Goal: Navigation & Orientation: Find specific page/section

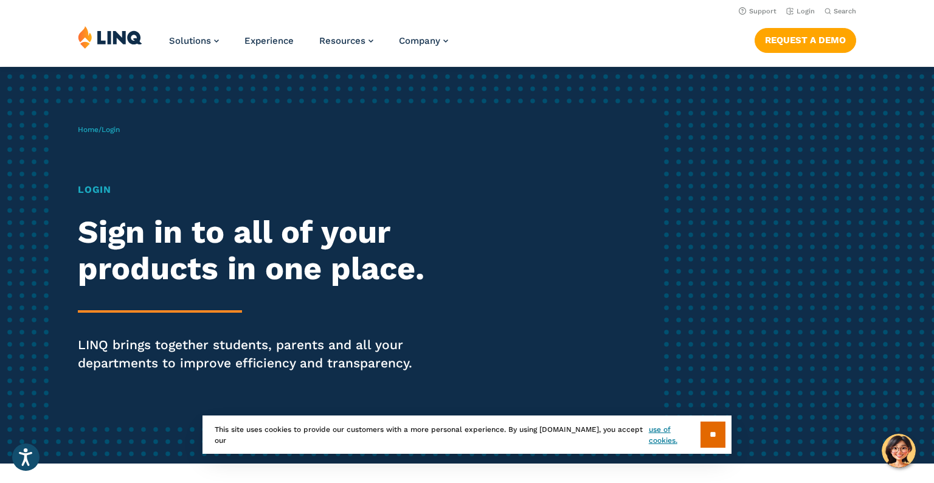
click at [102, 191] on h1 "Login" at bounding box center [258, 189] width 360 height 15
click at [110, 223] on h2 "Sign in to all of your products in one place." at bounding box center [258, 250] width 360 height 73
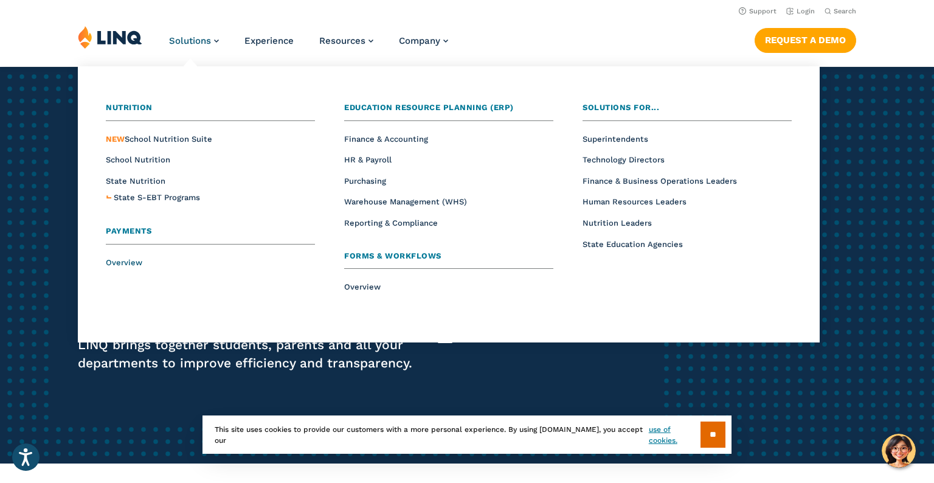
click at [132, 265] on span "Overview" at bounding box center [124, 262] width 36 height 9
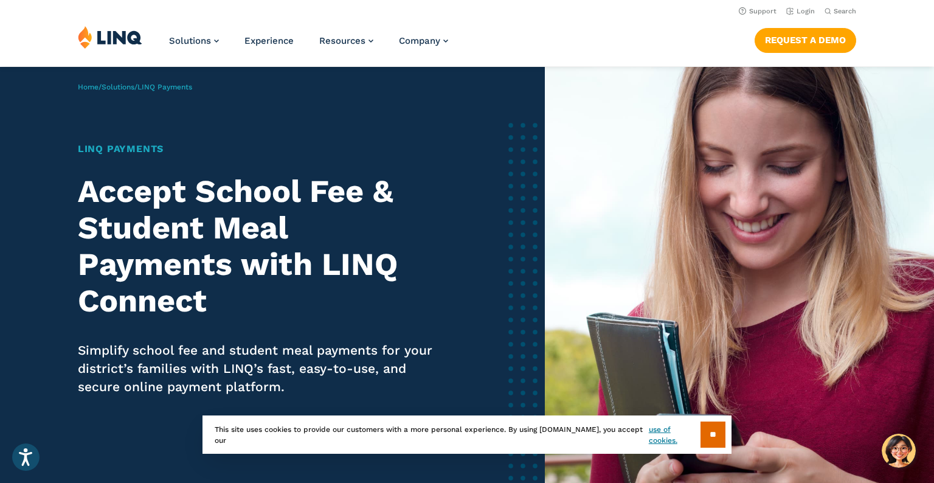
drag, startPoint x: 0, startPoint y: 0, endPoint x: 877, endPoint y: 266, distance: 916.9
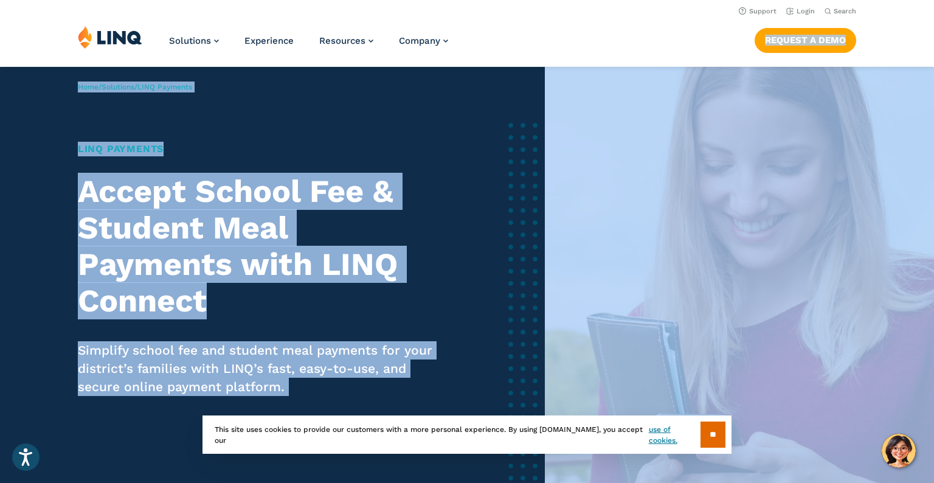
click at [916, 19] on header "Support Login Search Search for: Solutions Nutrition Overview NEW School Nutrit…" at bounding box center [467, 33] width 934 height 66
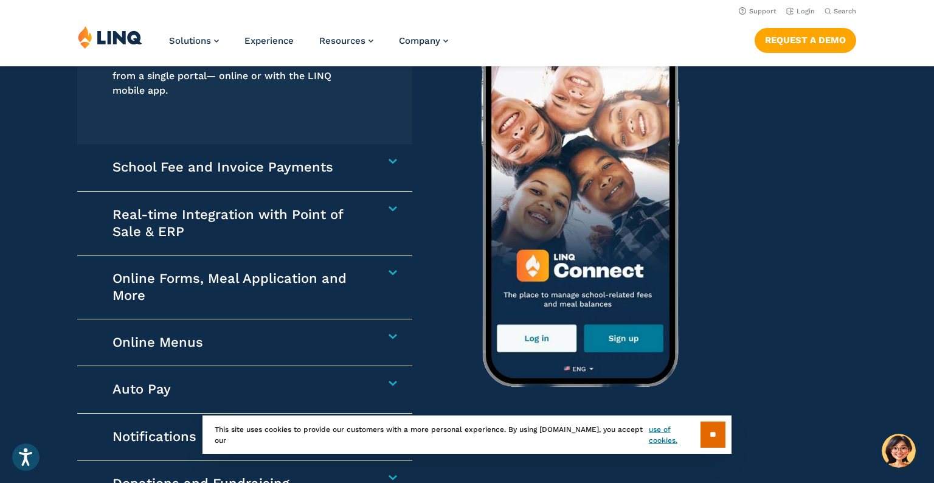
scroll to position [1802, 0]
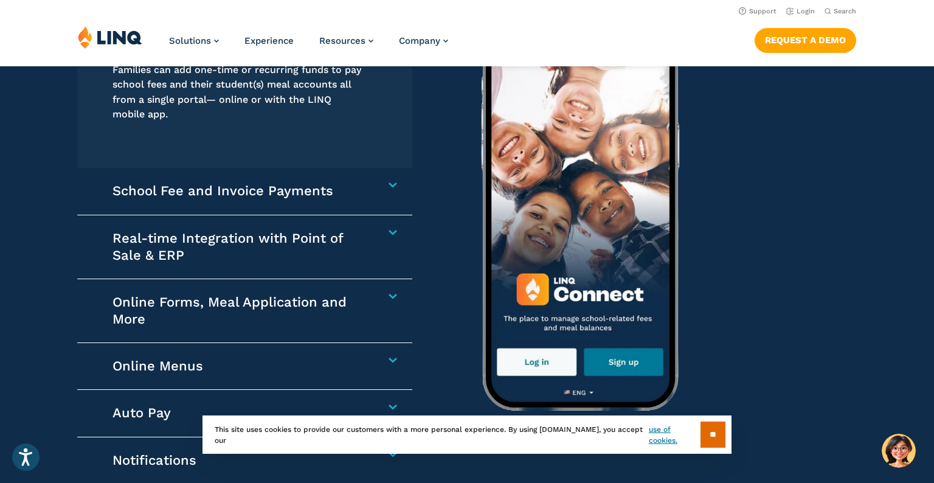
click at [366, 187] on h4 "School Fee and Invoice Payments" at bounding box center [239, 190] width 254 height 17
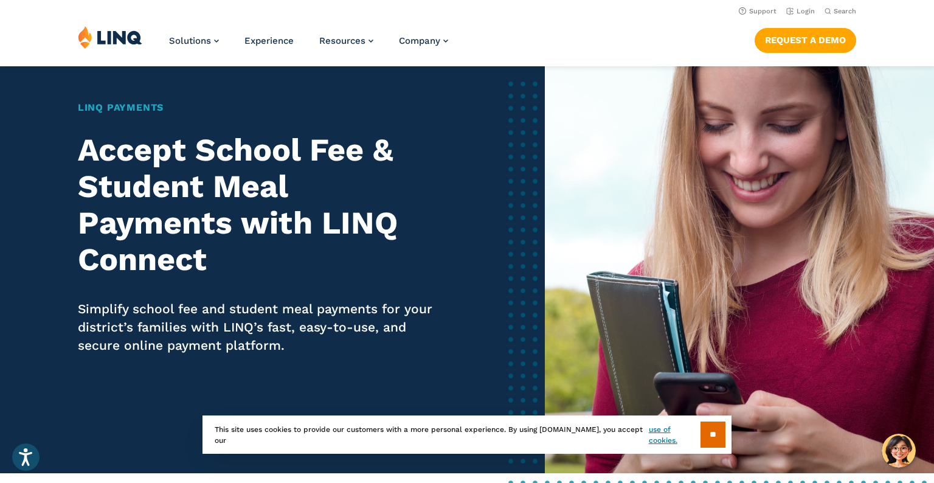
scroll to position [10, 0]
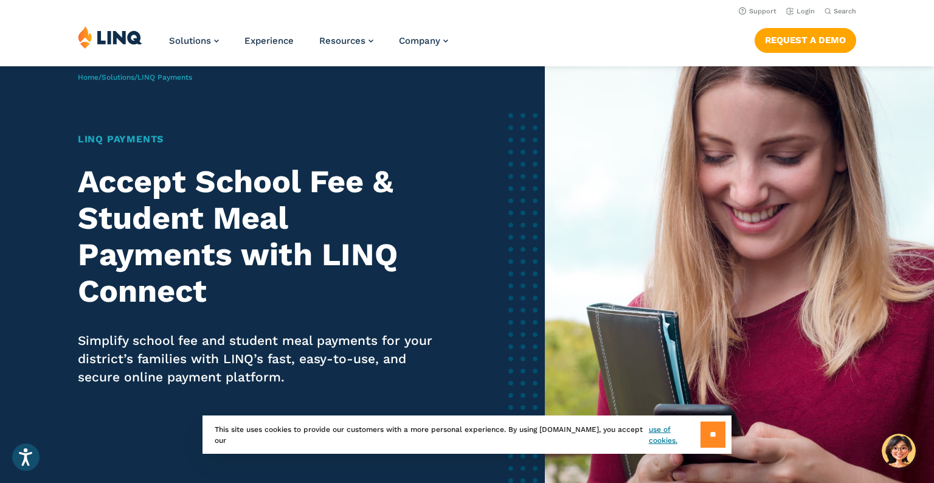
click at [707, 440] on input "**" at bounding box center [712, 434] width 25 height 26
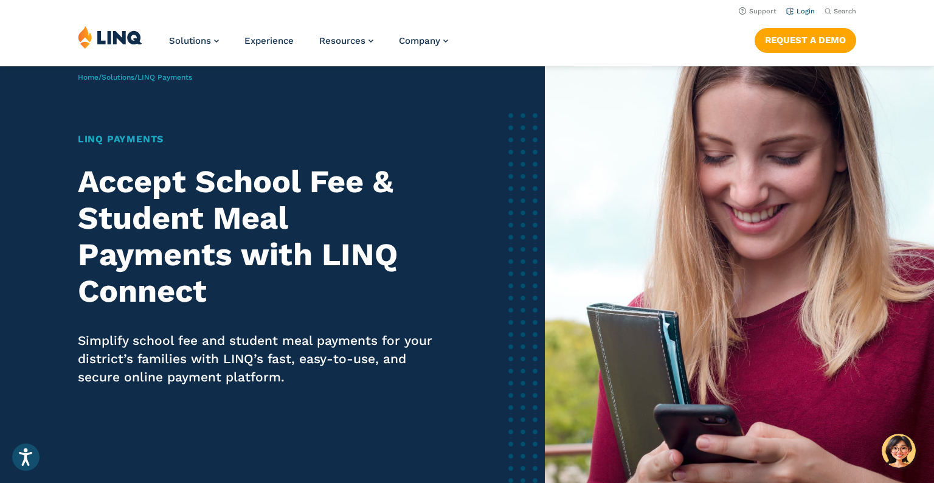
click at [792, 13] on link "Login" at bounding box center [800, 11] width 29 height 8
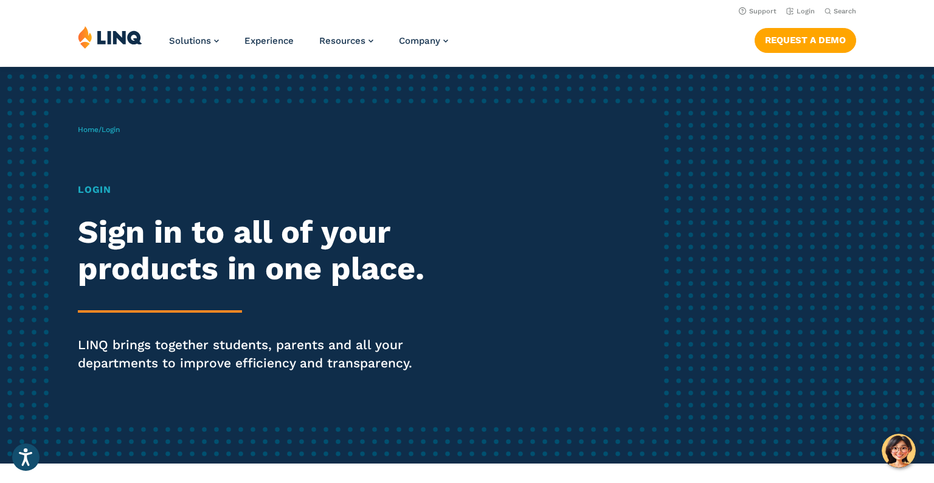
scroll to position [393, 0]
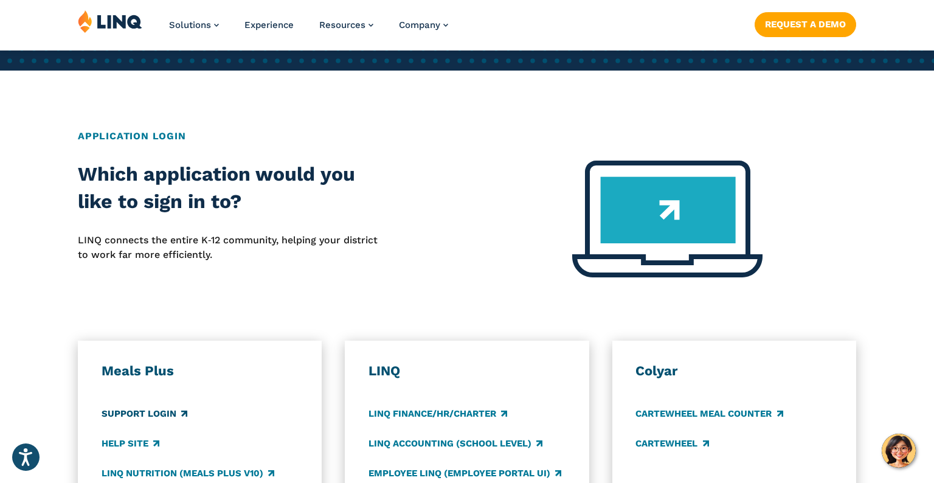
click at [161, 413] on link "Support Login" at bounding box center [145, 413] width 86 height 13
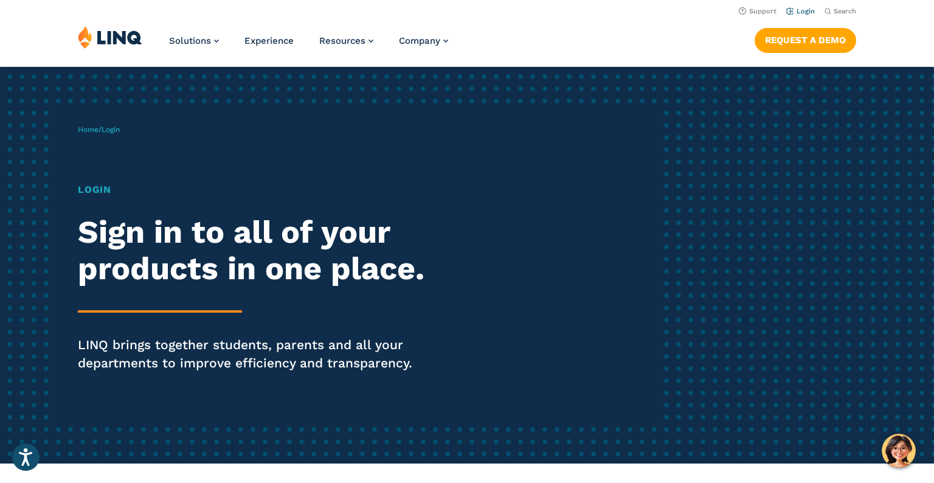
click at [801, 12] on link "Login" at bounding box center [800, 11] width 29 height 8
click at [97, 189] on h1 "Login" at bounding box center [258, 189] width 360 height 15
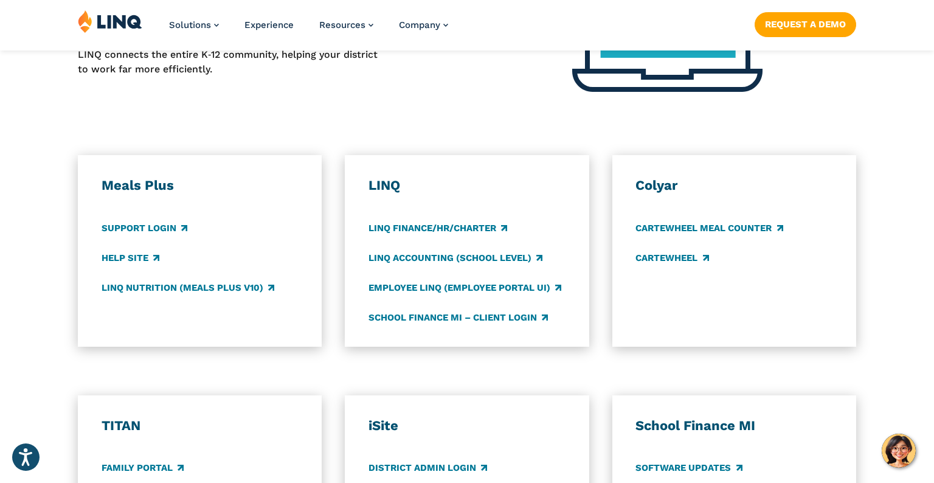
scroll to position [582, 0]
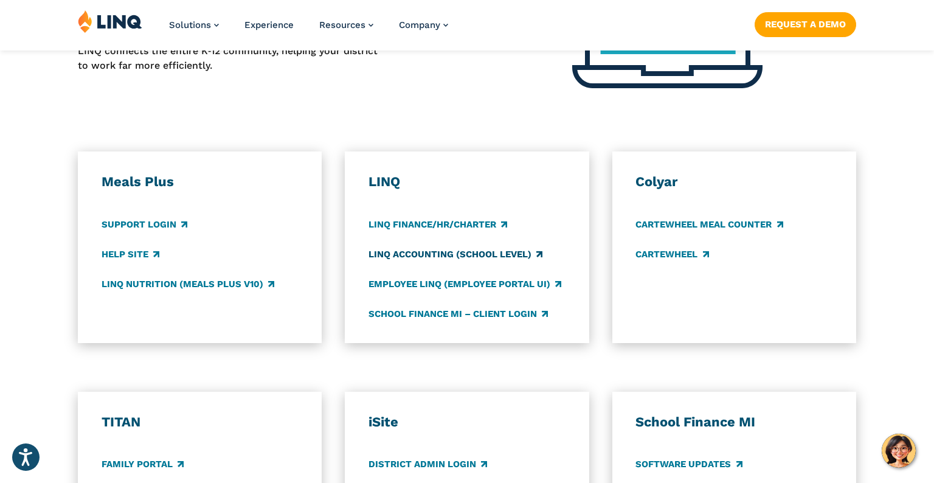
click at [520, 257] on link "LINQ Accounting (school level)" at bounding box center [455, 253] width 174 height 13
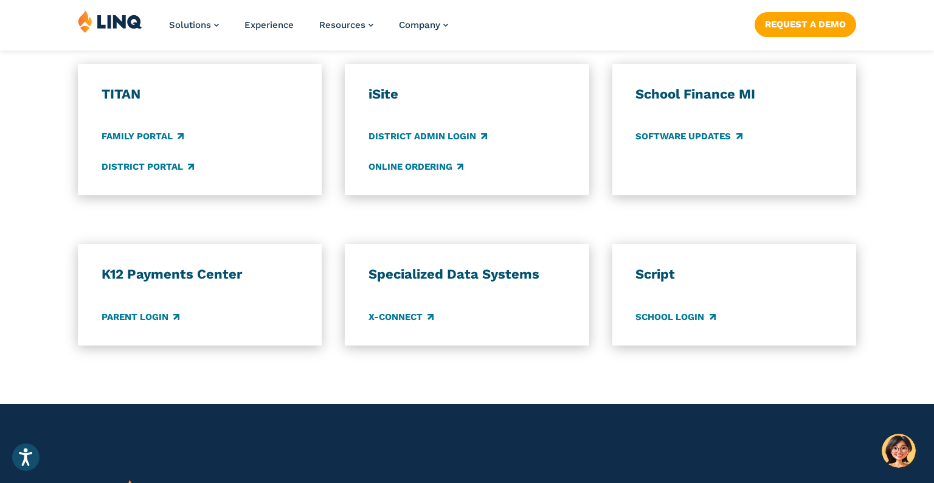
scroll to position [912, 0]
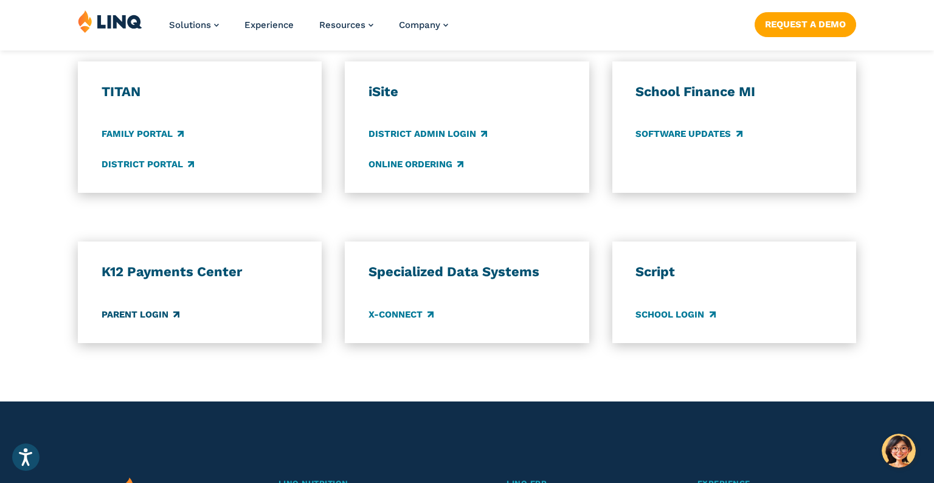
click at [115, 314] on link "Parent Login" at bounding box center [141, 314] width 78 height 13
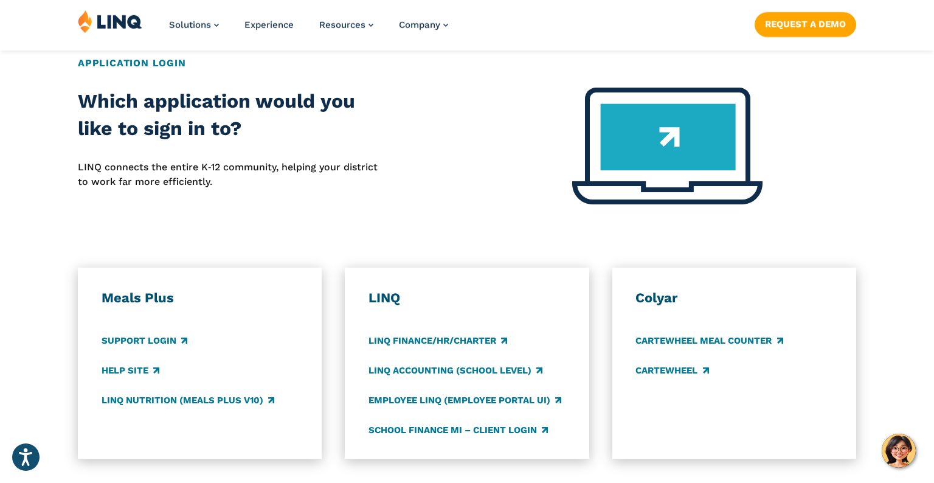
scroll to position [472, 0]
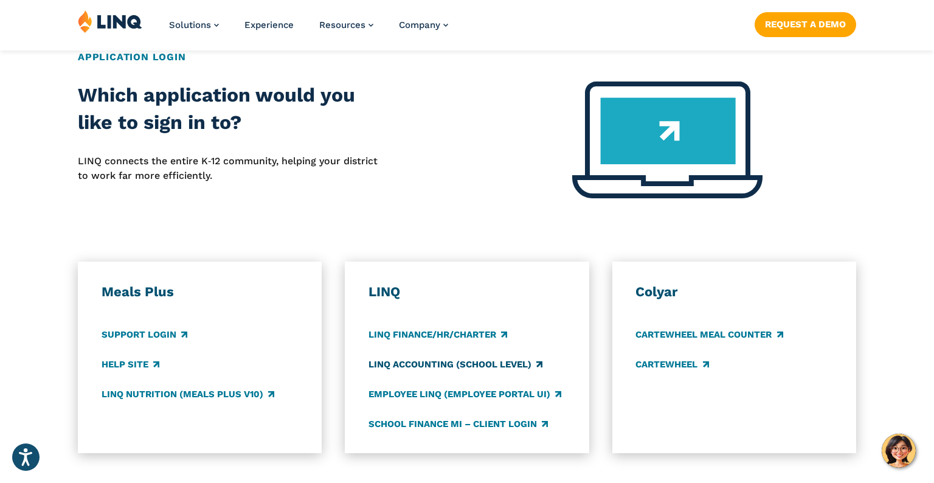
click at [514, 370] on link "LINQ Accounting (school level)" at bounding box center [455, 364] width 174 height 13
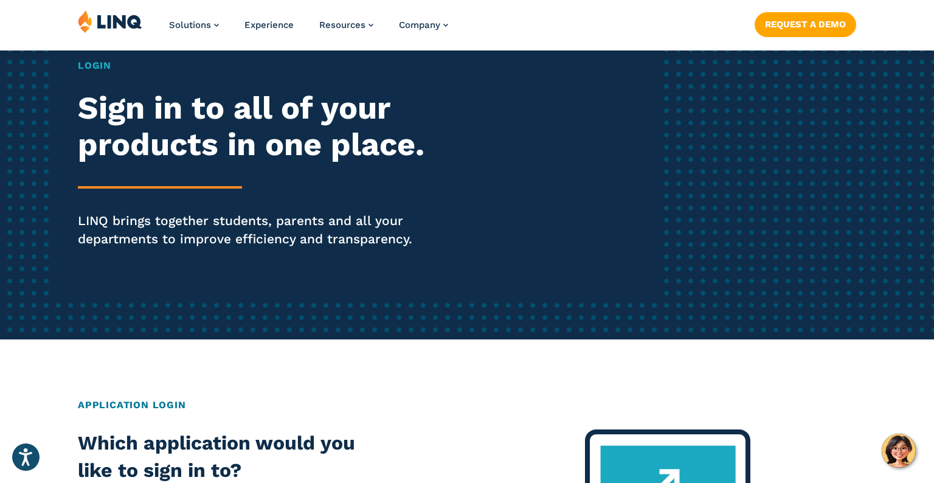
scroll to position [130, 0]
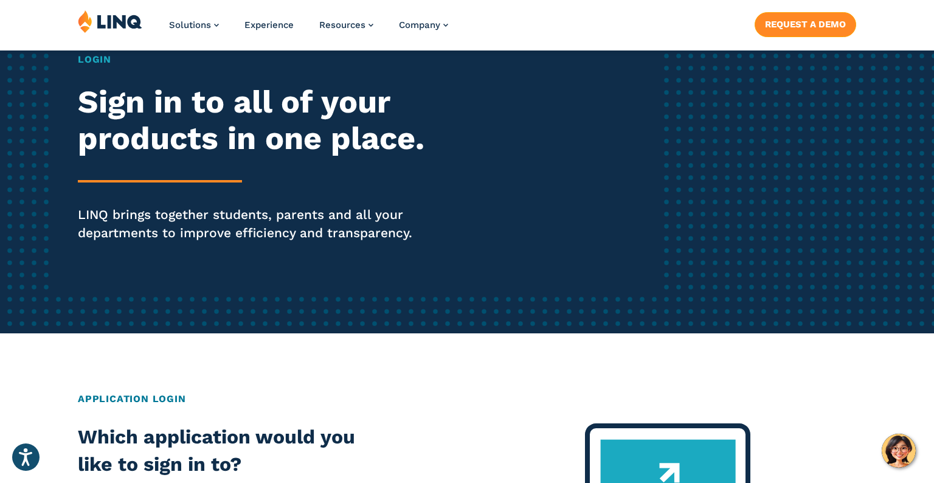
click at [800, 20] on link "Request a Demo" at bounding box center [806, 24] width 102 height 24
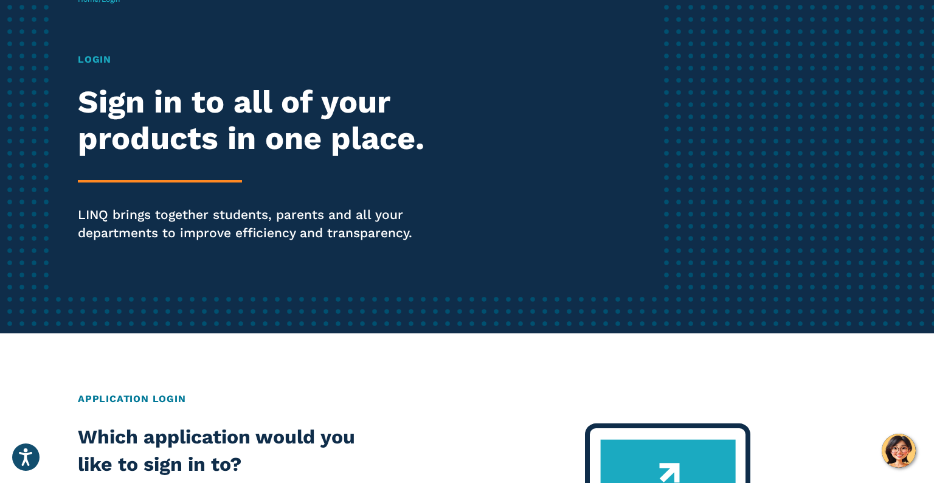
scroll to position [130, 0]
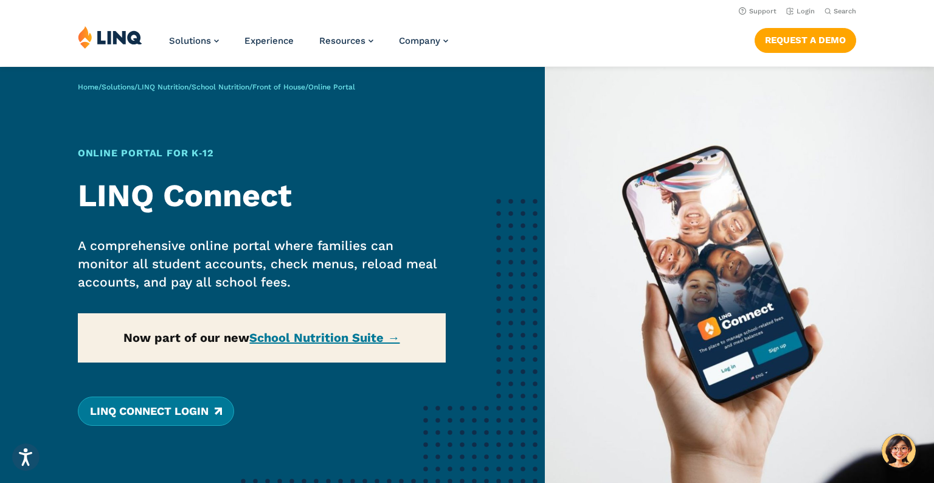
click at [162, 404] on link "LINQ Connect Login" at bounding box center [156, 410] width 156 height 29
